Goal: Information Seeking & Learning: Learn about a topic

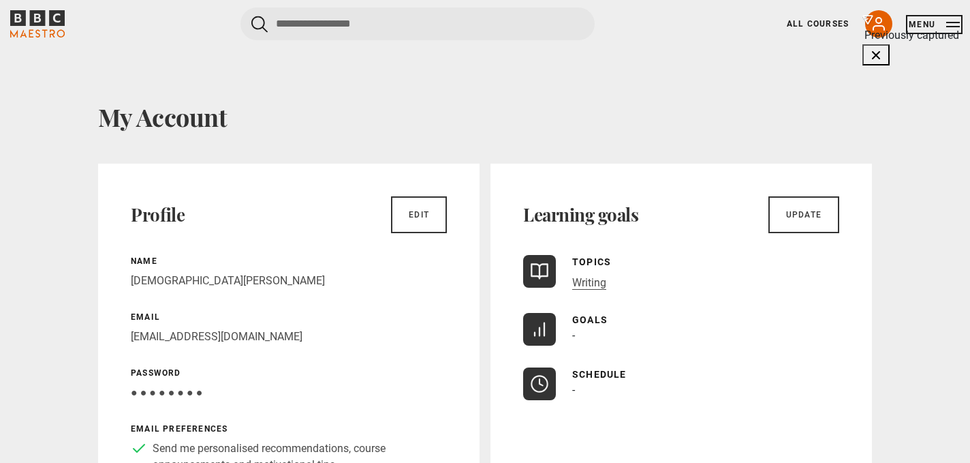
click at [920, 23] on button "Menu" at bounding box center [934, 25] width 51 height 14
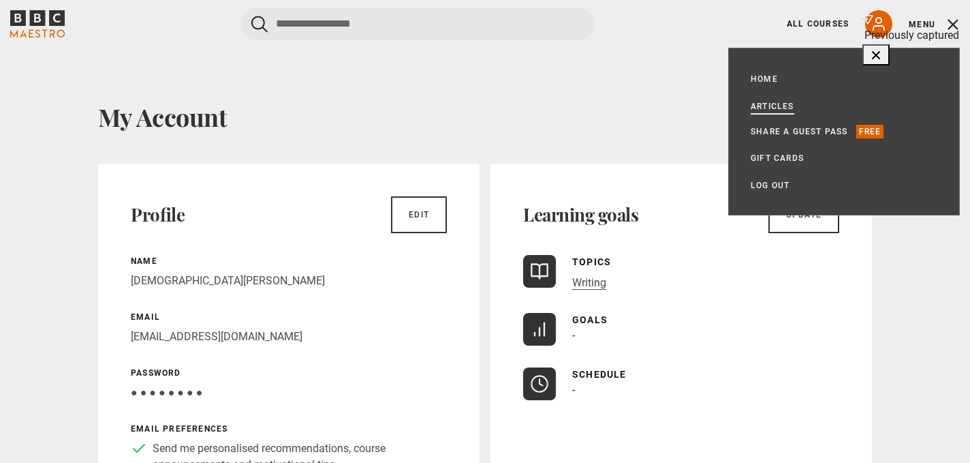
click at [784, 104] on link "Articles" at bounding box center [773, 106] width 44 height 14
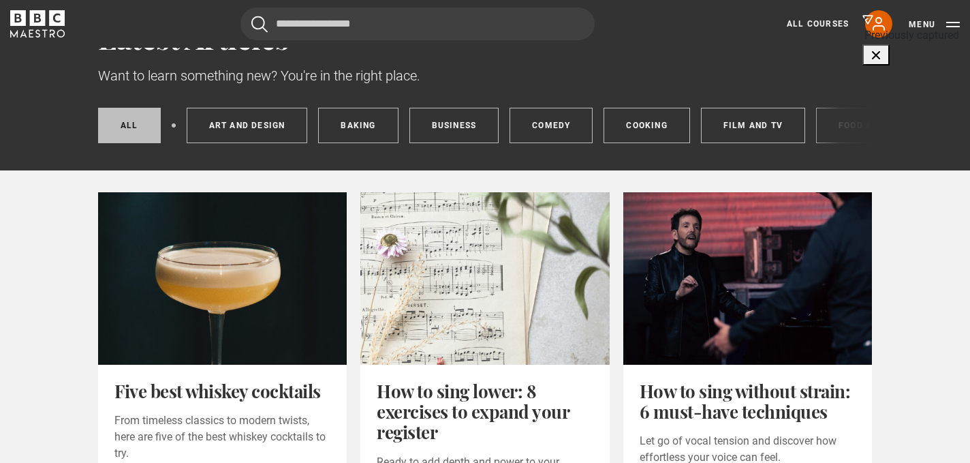
scroll to position [81, 0]
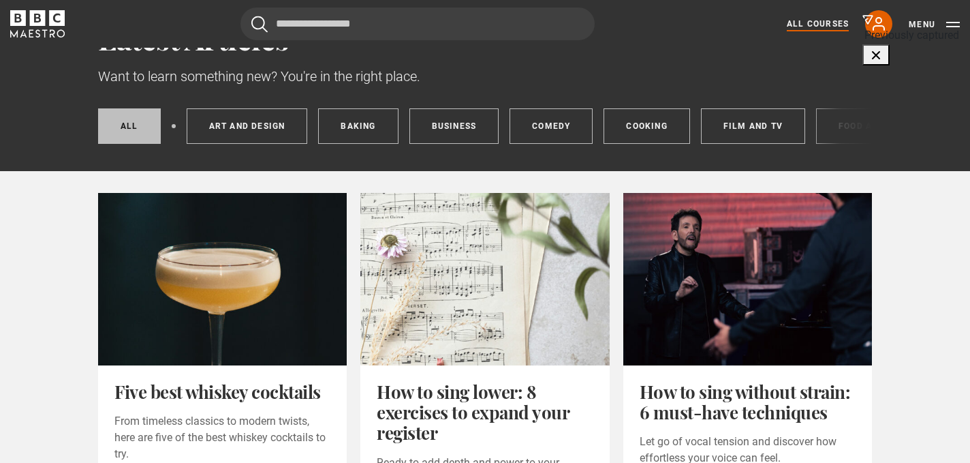
click at [811, 25] on link "All Courses" at bounding box center [818, 24] width 62 height 12
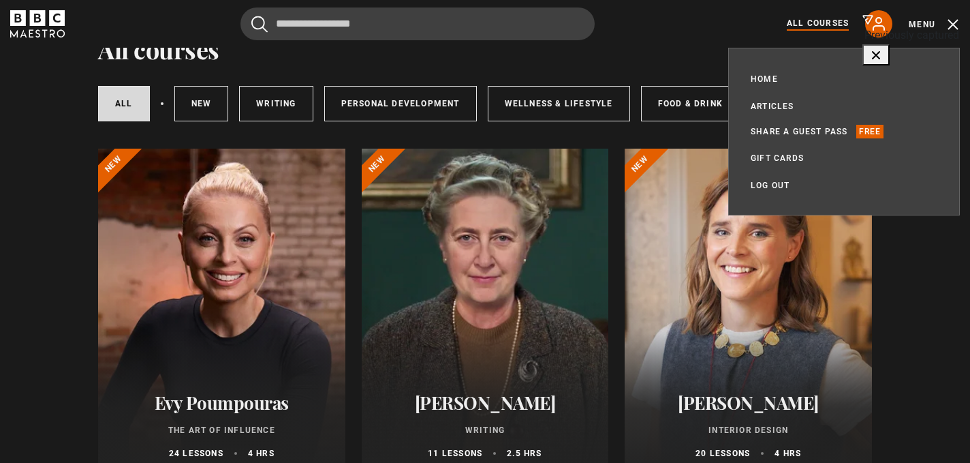
scroll to position [69, 0]
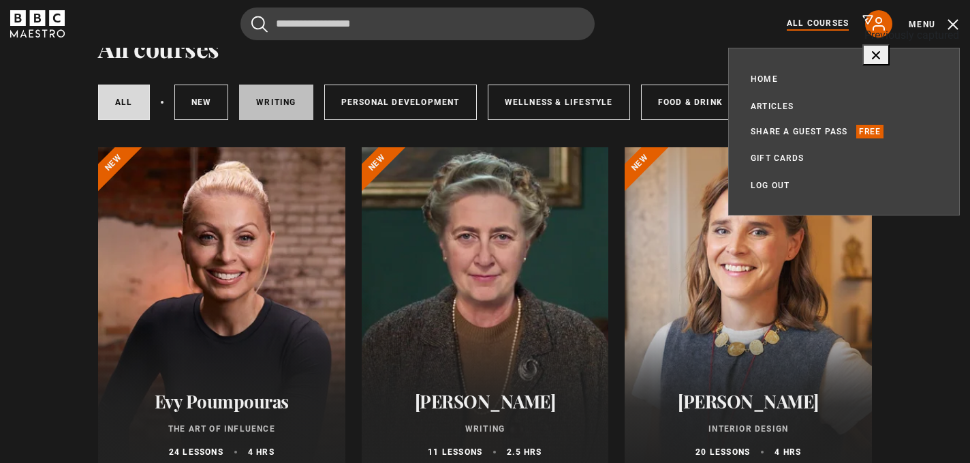
click at [258, 102] on link "Writing" at bounding box center [276, 101] width 74 height 35
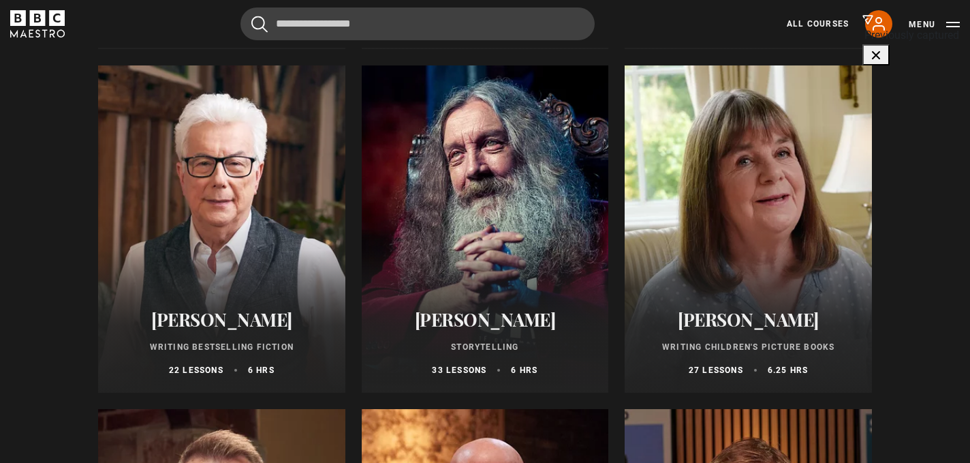
scroll to position [524, 0]
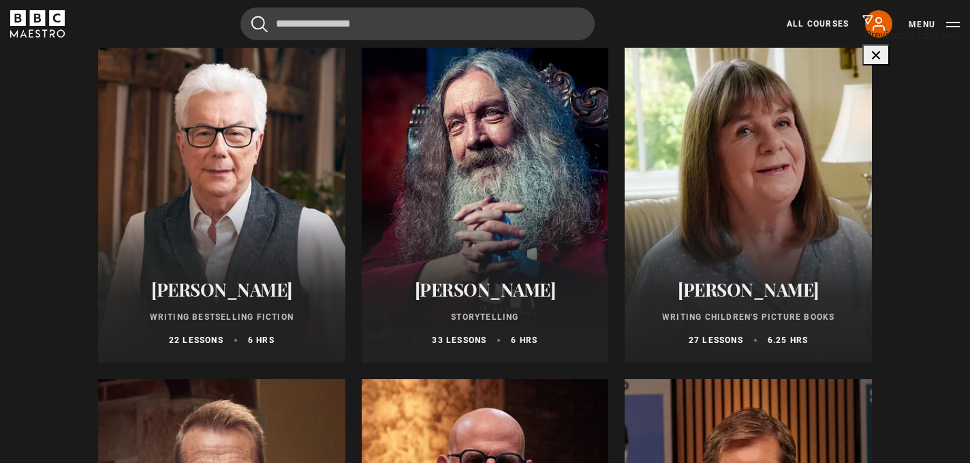
click at [708, 318] on p "Writing Children's Picture Books" at bounding box center [748, 317] width 215 height 12
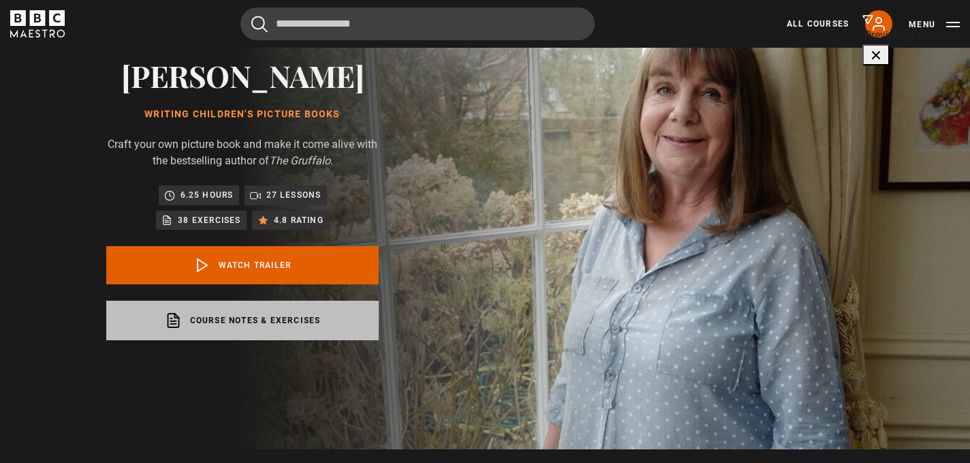
scroll to position [101, 0]
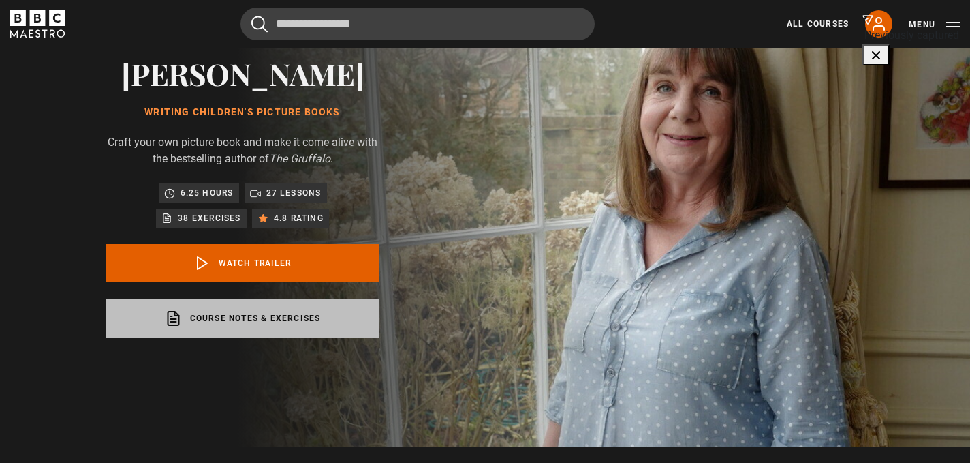
click at [262, 322] on link "Course notes & exercises opens in a new tab" at bounding box center [242, 318] width 273 height 40
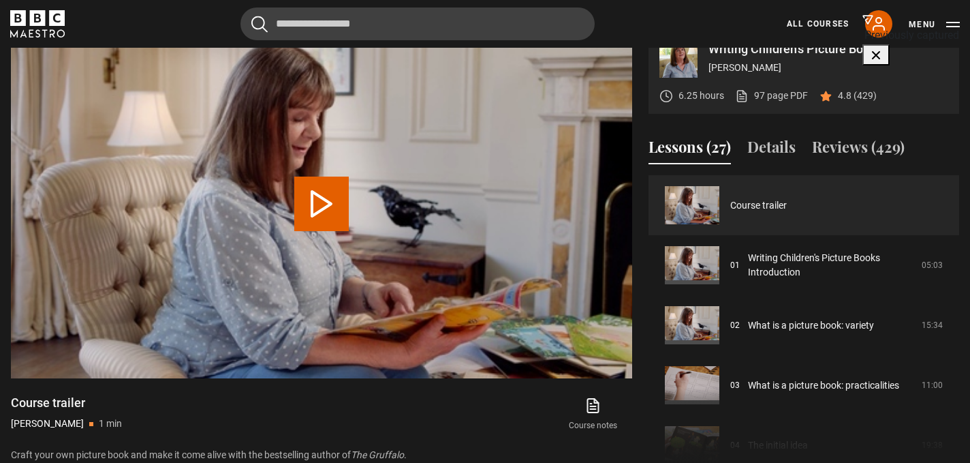
scroll to position [576, 0]
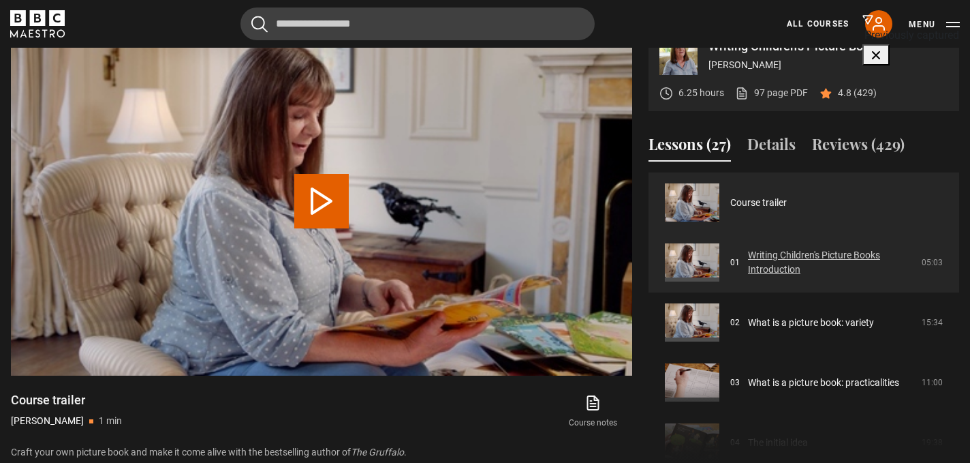
click at [788, 263] on link "Writing Children's Picture Books Introduction" at bounding box center [831, 262] width 166 height 29
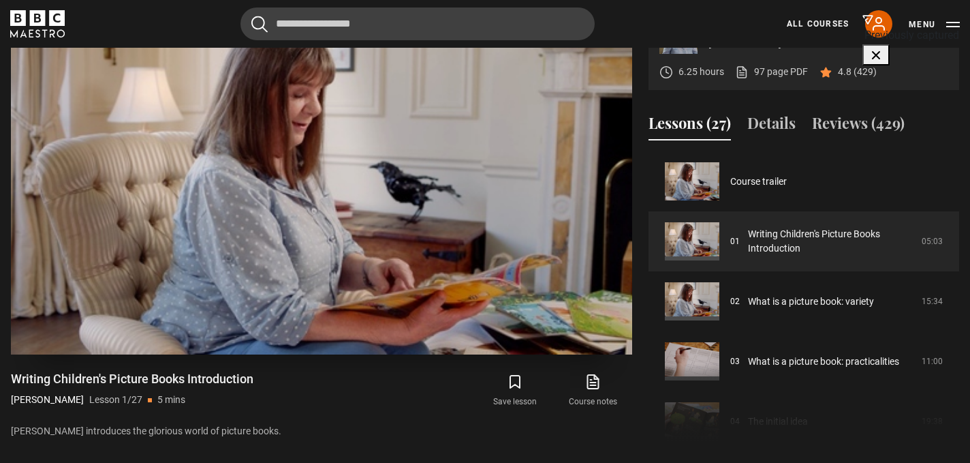
scroll to position [605, 0]
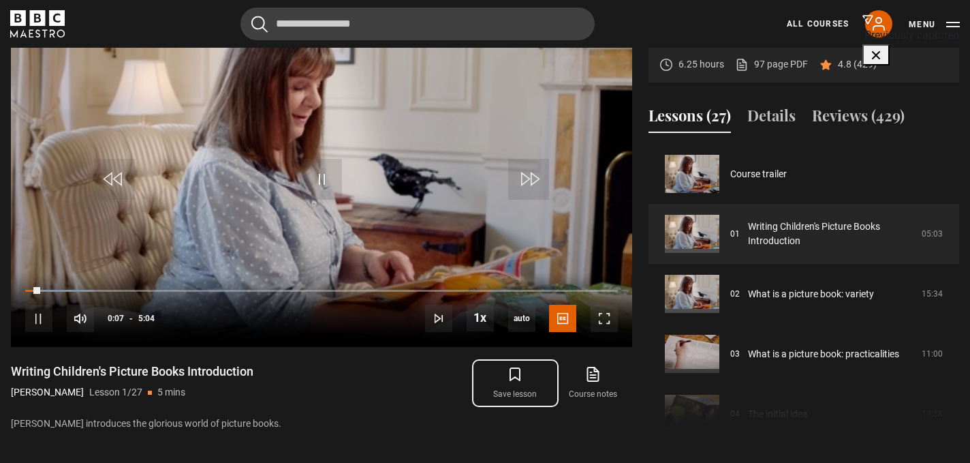
drag, startPoint x: 512, startPoint y: 380, endPoint x: 505, endPoint y: 375, distance: 8.7
click at [512, 380] on icon "submit" at bounding box center [515, 374] width 16 height 16
click at [37, 322] on span "Video Player" at bounding box center [38, 318] width 27 height 27
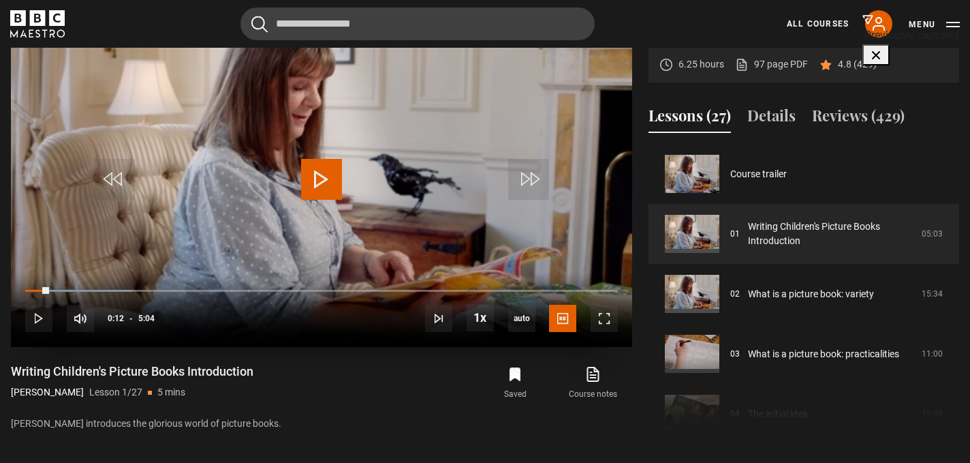
scroll to position [602, 0]
